Goal: Obtain resource: Download file/media

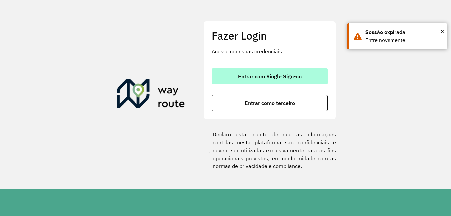
click at [309, 68] on button "Entrar com Single Sign-on" at bounding box center [270, 76] width 116 height 16
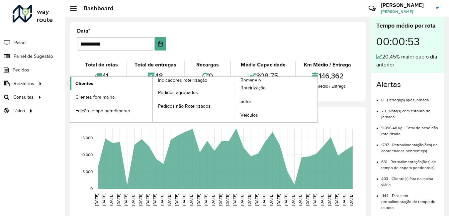
click at [81, 83] on span "Clientes" at bounding box center [84, 83] width 18 height 7
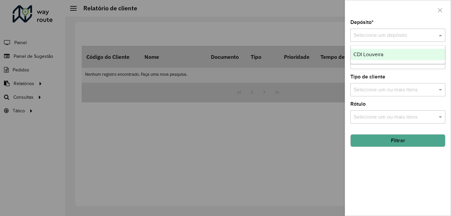
click at [397, 38] on input "text" at bounding box center [391, 36] width 75 height 8
click at [392, 52] on div "CDI Louveira" at bounding box center [398, 54] width 94 height 11
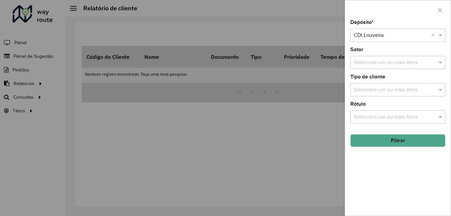
click at [398, 141] on button "Filtrar" at bounding box center [397, 140] width 95 height 13
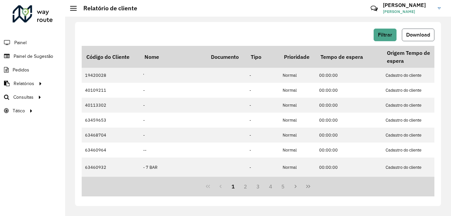
click at [408, 39] on button "Download" at bounding box center [418, 35] width 33 height 13
